Goal: Task Accomplishment & Management: Use online tool/utility

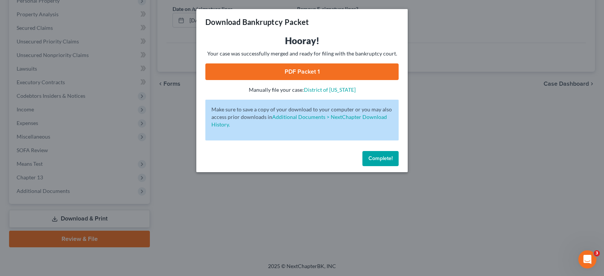
click at [380, 161] on span "Complete!" at bounding box center [380, 158] width 24 height 6
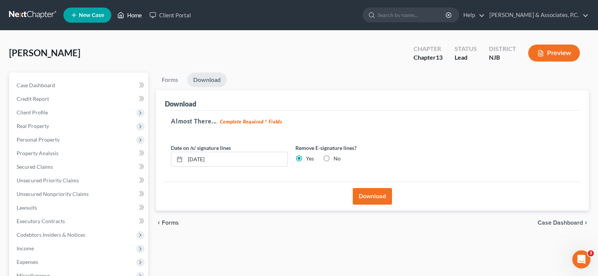
click at [136, 14] on link "Home" at bounding box center [130, 15] width 32 height 14
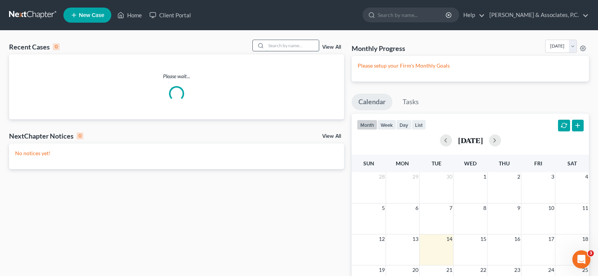
click at [279, 42] on input "search" at bounding box center [292, 45] width 53 height 11
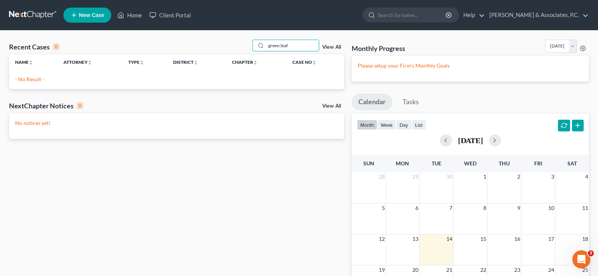
drag, startPoint x: 291, startPoint y: 46, endPoint x: 225, endPoint y: 34, distance: 67.4
click at [225, 34] on div "Recent Cases 0 green;leaf View All Name unfold_more expand_more expand_less Att…" at bounding box center [299, 206] width 598 height 350
type input "green"
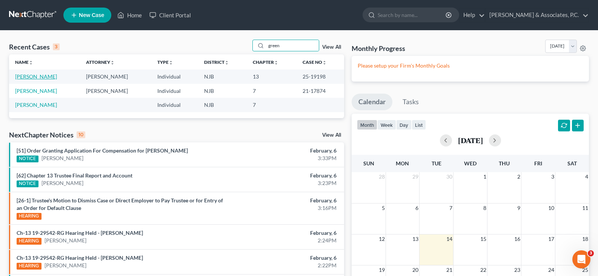
click at [40, 73] on link "[PERSON_NAME]" at bounding box center [36, 76] width 42 height 6
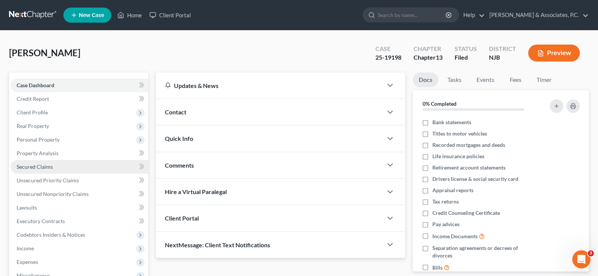
click at [38, 166] on span "Secured Claims" at bounding box center [35, 166] width 36 height 6
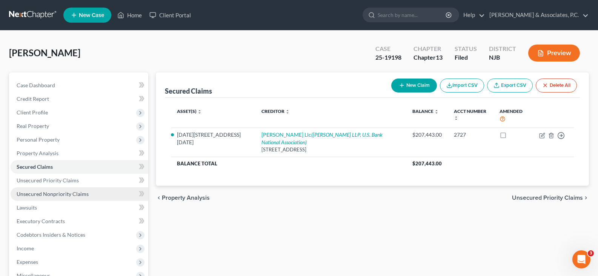
click at [42, 193] on span "Unsecured Nonpriority Claims" at bounding box center [53, 194] width 72 height 6
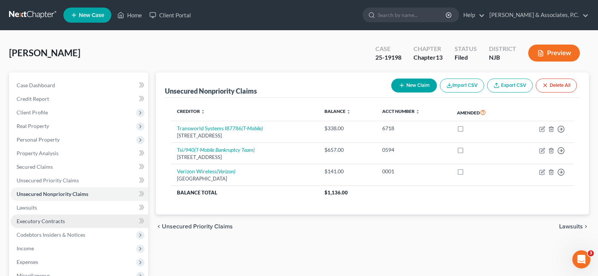
click at [39, 222] on span "Executory Contracts" at bounding box center [41, 221] width 48 height 6
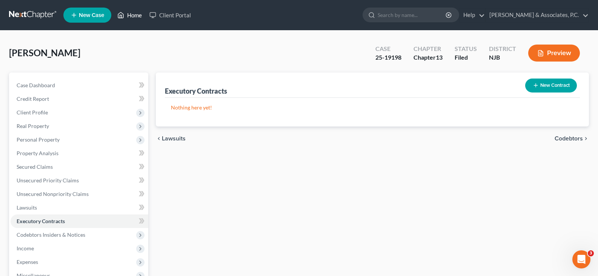
click at [137, 16] on link "Home" at bounding box center [130, 15] width 32 height 14
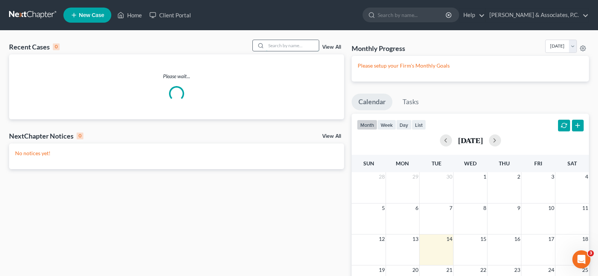
click at [271, 46] on input "search" at bounding box center [292, 45] width 53 height 11
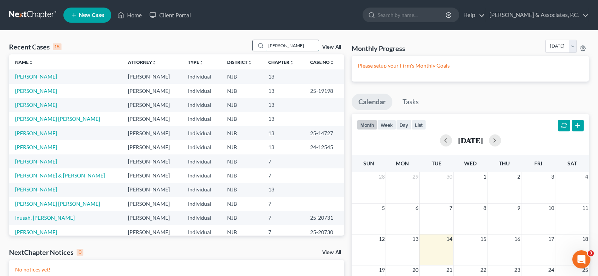
type input "[PERSON_NAME]"
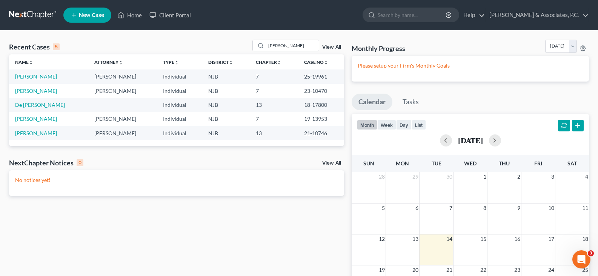
click at [38, 76] on link "[PERSON_NAME]" at bounding box center [36, 76] width 42 height 6
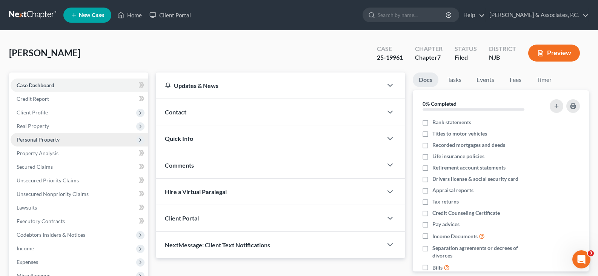
click at [23, 141] on span "Personal Property" at bounding box center [38, 139] width 43 height 6
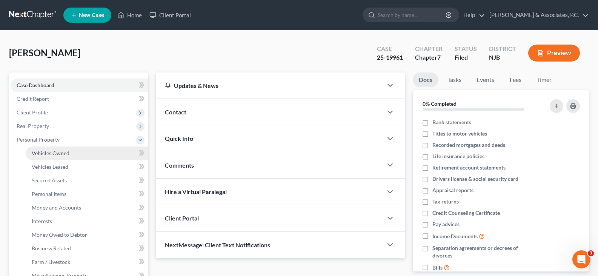
click at [47, 154] on span "Vehicles Owned" at bounding box center [51, 153] width 38 height 6
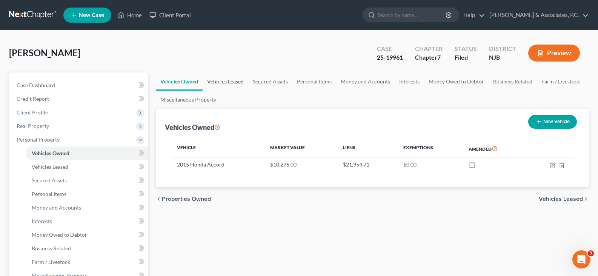
click at [225, 80] on link "Vehicles Leased" at bounding box center [226, 81] width 46 height 18
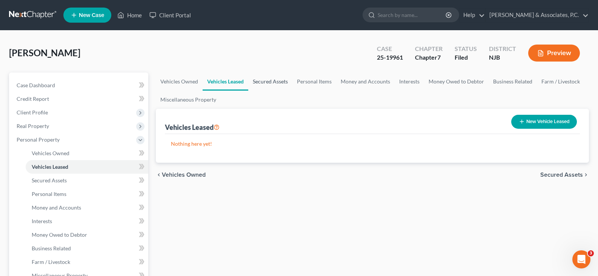
click at [264, 82] on link "Secured Assets" at bounding box center [270, 81] width 44 height 18
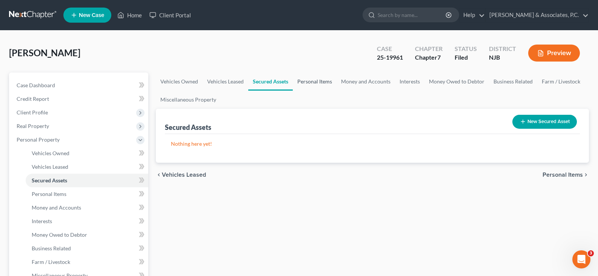
click at [305, 79] on link "Personal Items" at bounding box center [315, 81] width 44 height 18
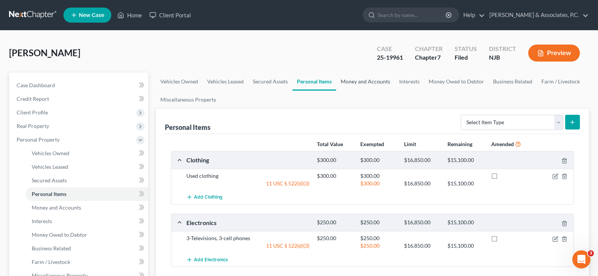
click at [359, 80] on link "Money and Accounts" at bounding box center [365, 81] width 59 height 18
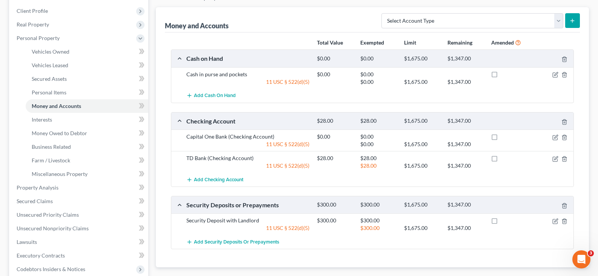
scroll to position [113, 0]
